Goal: Find specific page/section: Find specific page/section

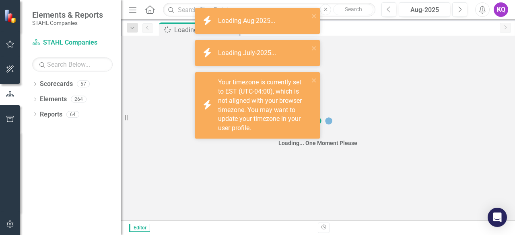
click at [462, 6] on button "Next" at bounding box center [459, 9] width 15 height 14
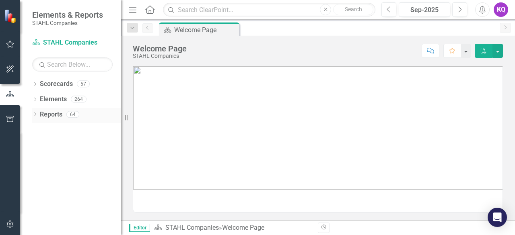
click at [36, 117] on icon "Dropdown" at bounding box center [35, 115] width 6 height 4
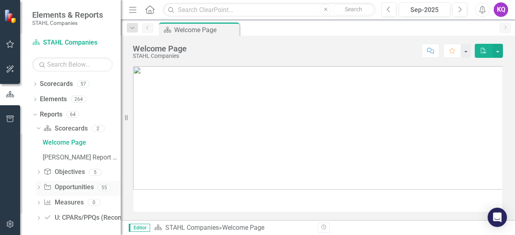
click at [40, 190] on icon "Dropdown" at bounding box center [39, 188] width 6 height 4
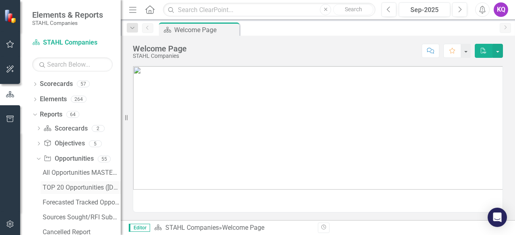
click at [69, 188] on div "TOP 20 Opportunities ([DATE] Process)" at bounding box center [82, 187] width 78 height 7
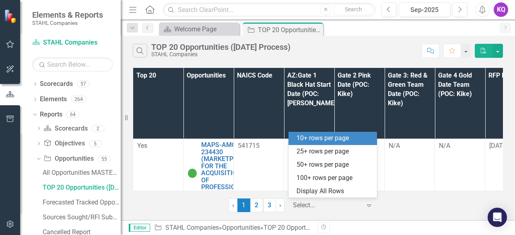
click at [320, 210] on div at bounding box center [327, 205] width 68 height 11
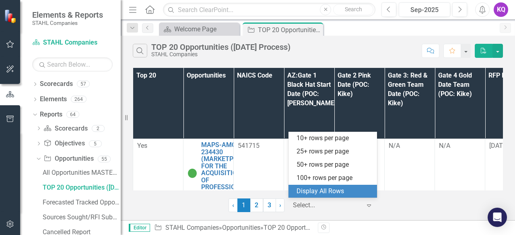
click at [316, 193] on div "Display All Rows" at bounding box center [334, 191] width 76 height 9
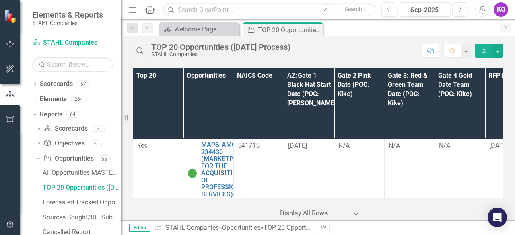
click at [135, 8] on icon "Menu" at bounding box center [132, 9] width 10 height 8
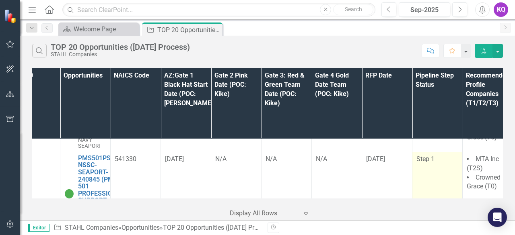
scroll to position [913, 23]
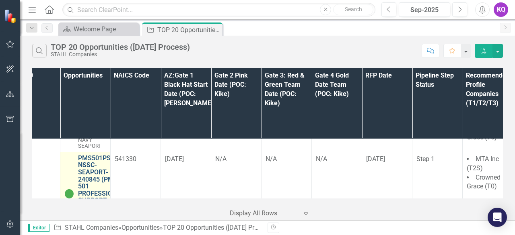
click at [93, 155] on link "PMS501PSS-NSSC-SEAPORT-240845 (PMS 501 PROFESSIONAL SUPPORT SERVICES (SEAPORT N…" at bounding box center [101, 190] width 47 height 71
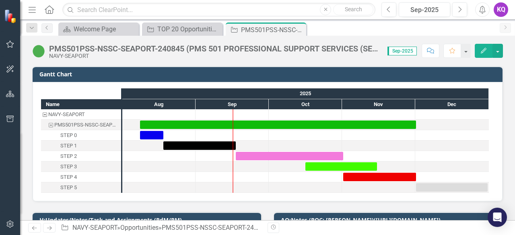
click at [206, 53] on div "PMS501PSS-NSSC-SEAPORT-240845 (PMS 501 PROFESSIONAL SUPPORT SERVICES (SEAPORT N…" at bounding box center [214, 48] width 330 height 9
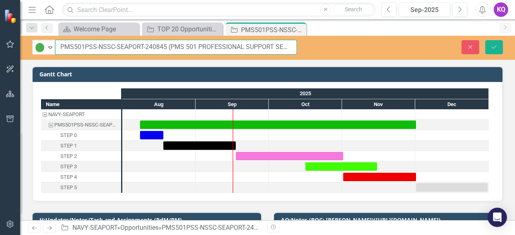
click at [187, 46] on input "PMS501PSS-NSSC-SEAPORT-240845 (PMS 501 PROFESSIONAL SUPPORT SERVICES (SEAPORT N…" at bounding box center [176, 47] width 242 height 15
drag, startPoint x: 166, startPoint y: 44, endPoint x: 61, endPoint y: 40, distance: 104.6
click at [61, 40] on input "PMS501PSS-NSSC-SEAPORT-240845 (PMS 501 PROFESSIONAL SUPPORT SERVICES (SEAPORT N…" at bounding box center [176, 47] width 242 height 15
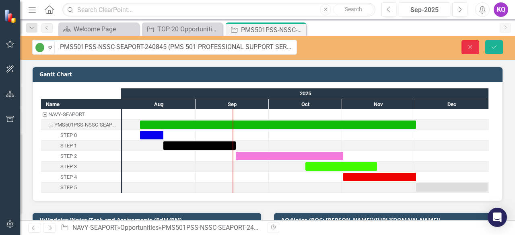
click at [471, 45] on icon "Close" at bounding box center [469, 47] width 7 height 6
